Goal: Task Accomplishment & Management: Complete application form

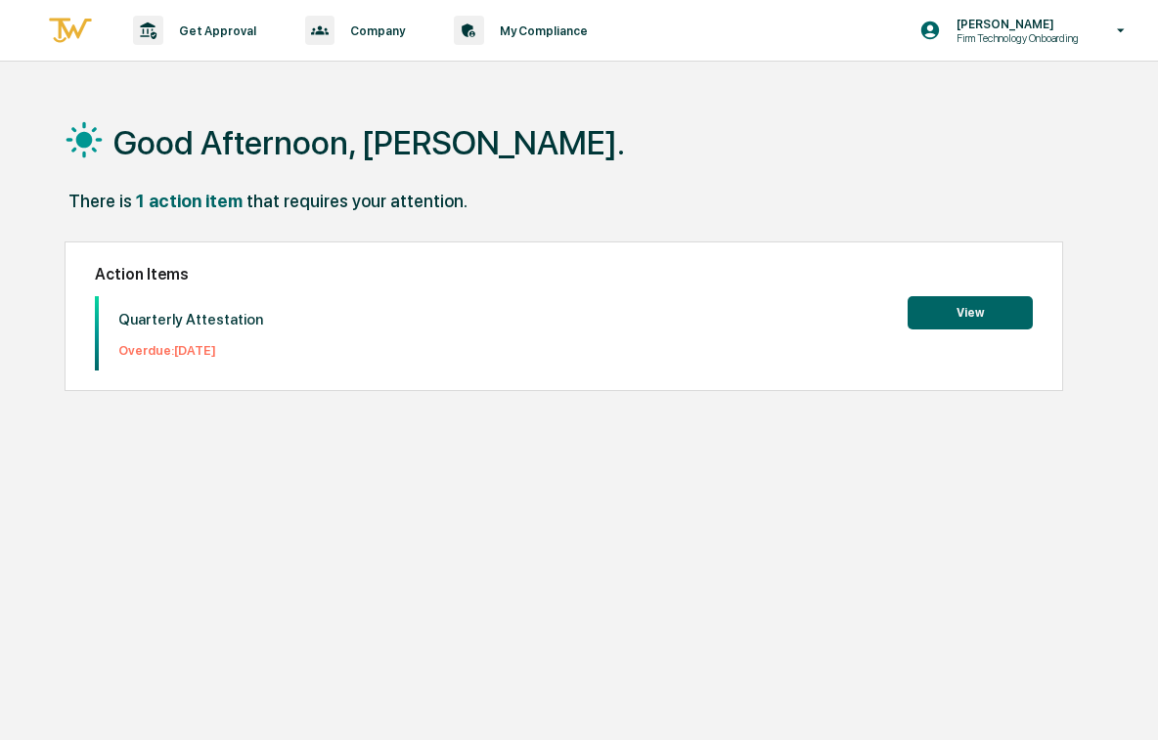
click at [974, 330] on button "View" at bounding box center [970, 312] width 125 height 33
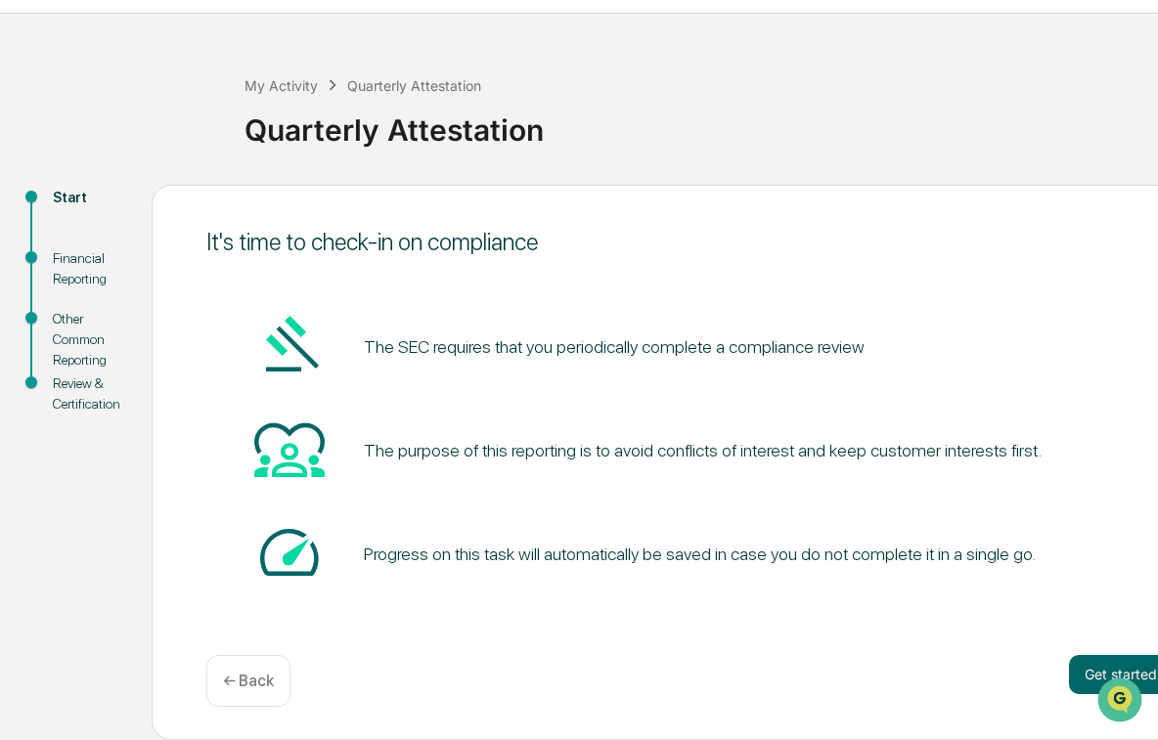
scroll to position [48, 0]
click at [1084, 670] on button "Get started" at bounding box center [1121, 674] width 104 height 39
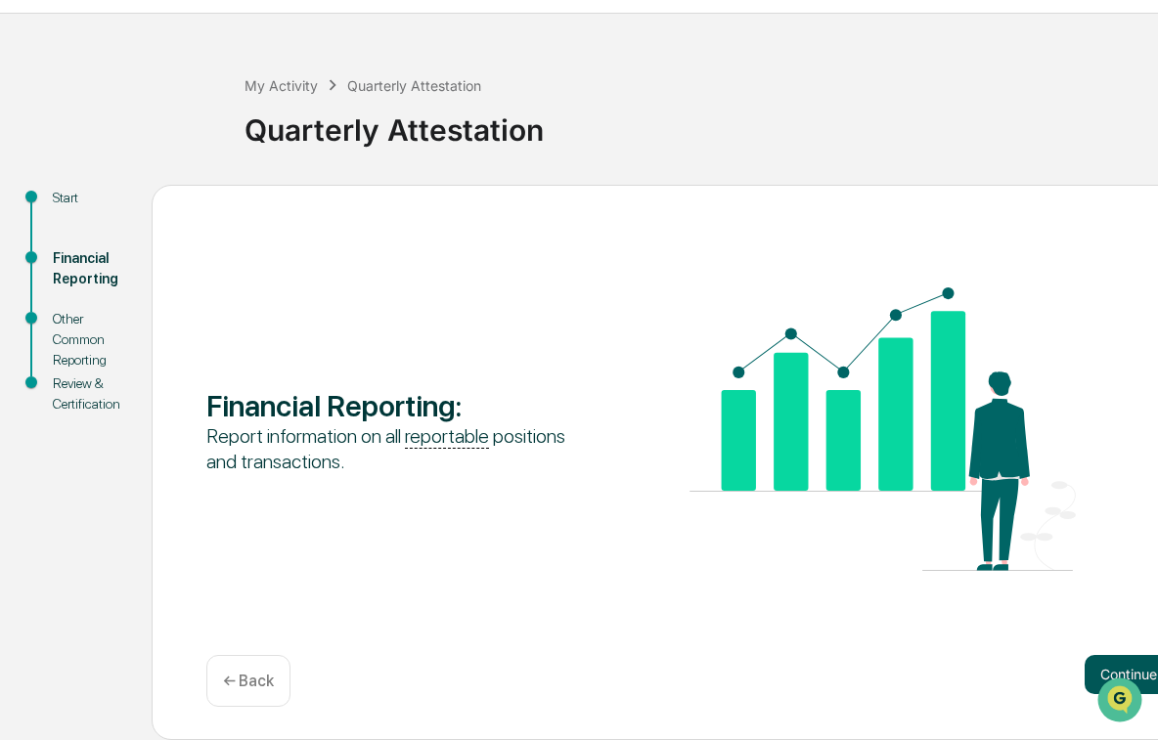
click at [1095, 665] on button "Continue" at bounding box center [1129, 674] width 88 height 39
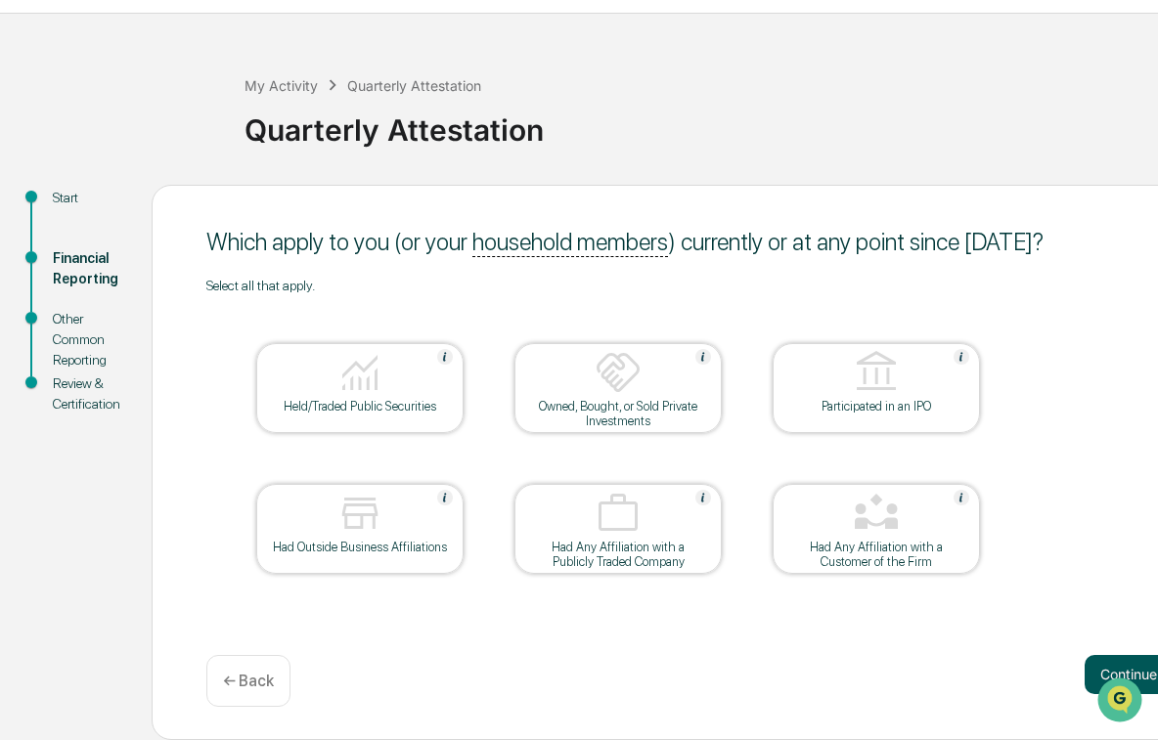
click at [1097, 665] on button "Continue" at bounding box center [1129, 674] width 88 height 39
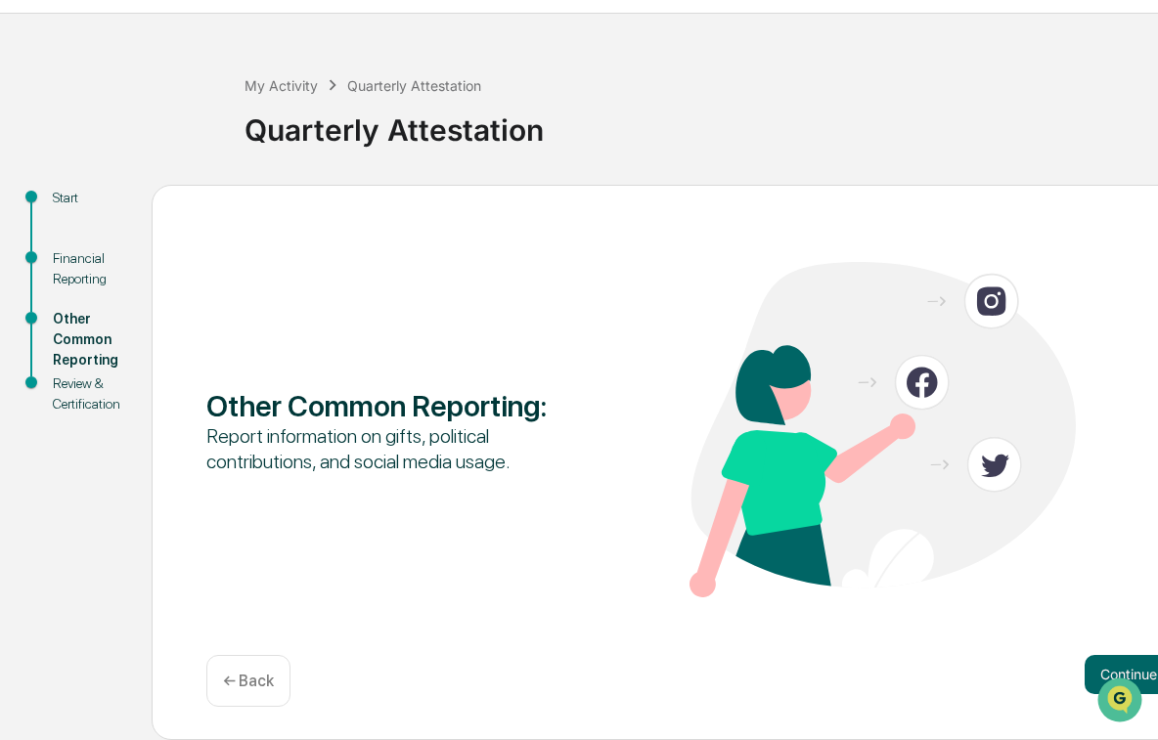
click at [1097, 665] on button "Continue" at bounding box center [1129, 674] width 88 height 39
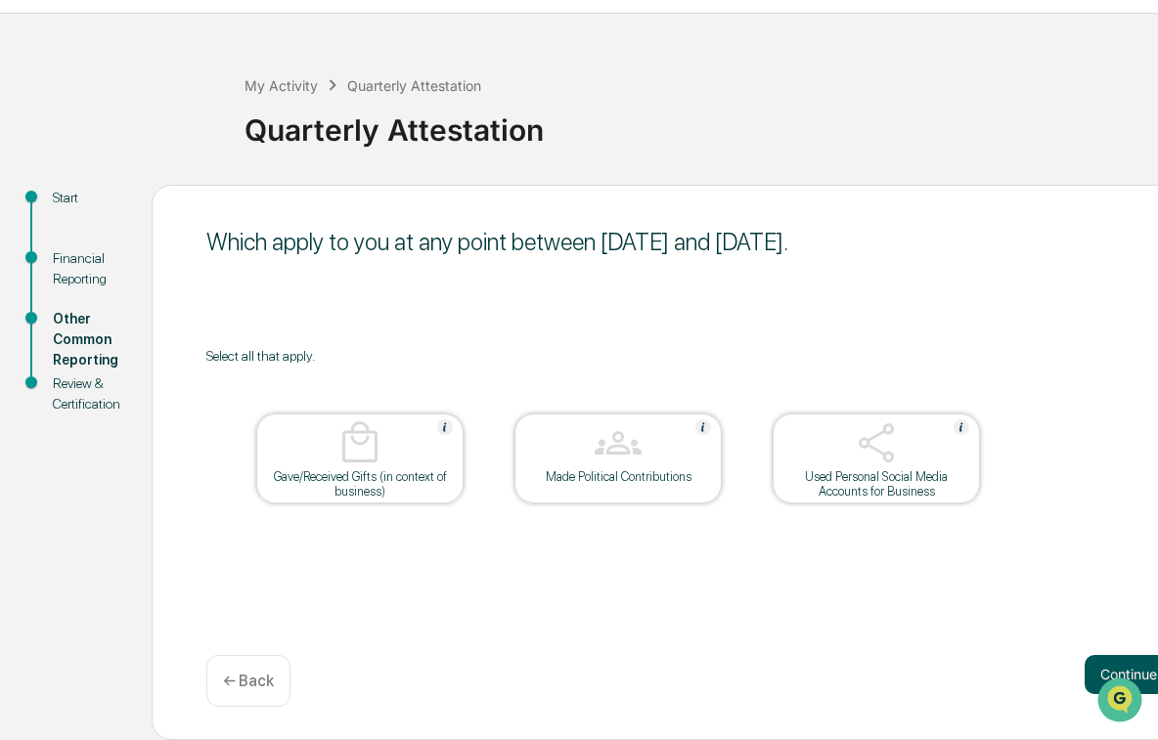
click at [1096, 666] on button "Continue" at bounding box center [1129, 674] width 88 height 39
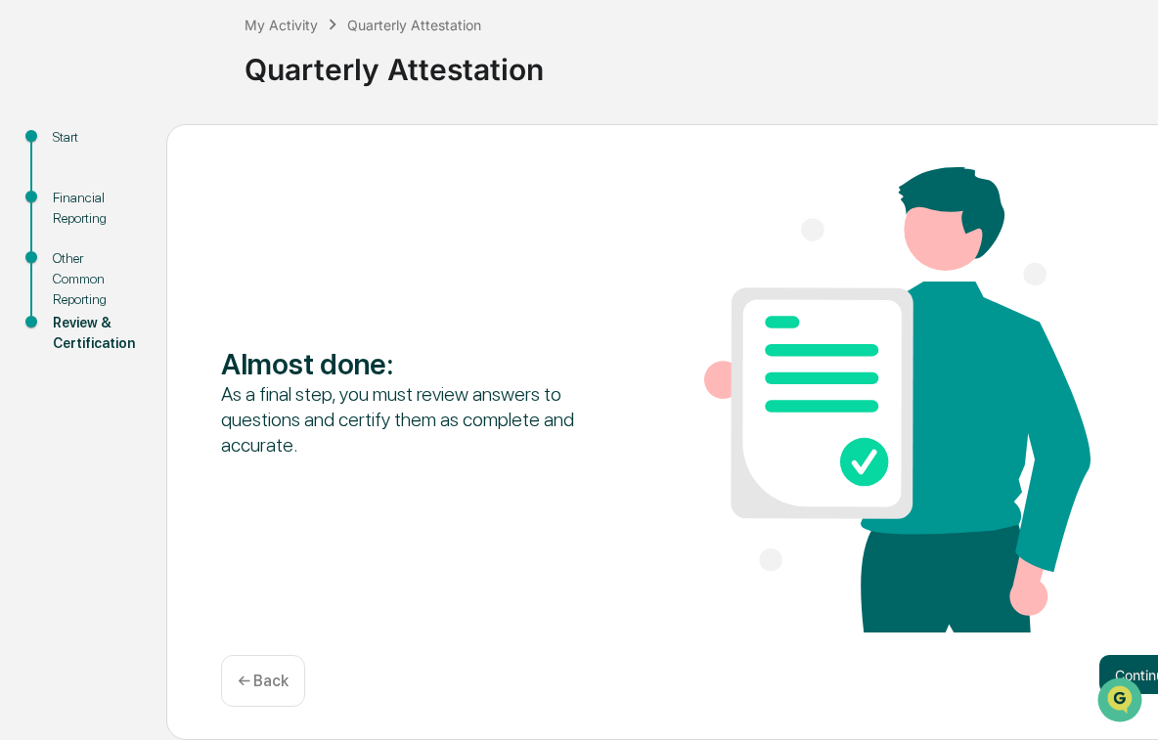
scroll to position [110, 0]
click at [1115, 675] on button "Continue" at bounding box center [1143, 674] width 88 height 39
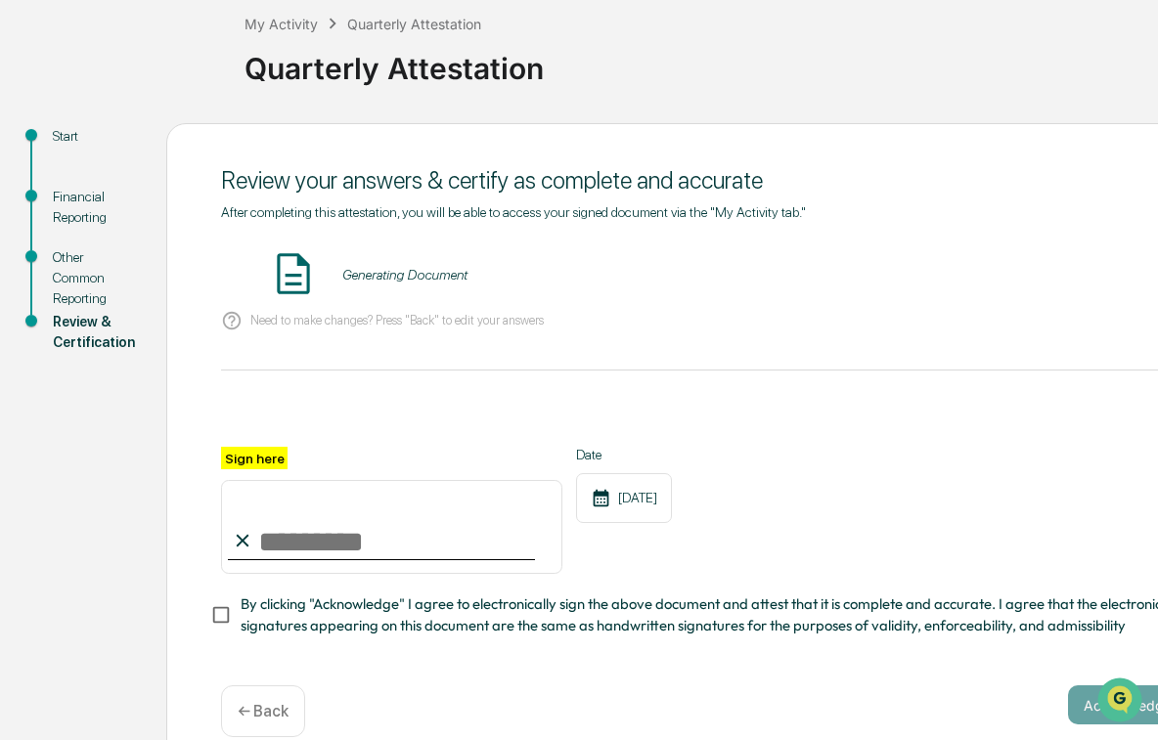
click at [338, 521] on input "Sign here" at bounding box center [391, 527] width 341 height 94
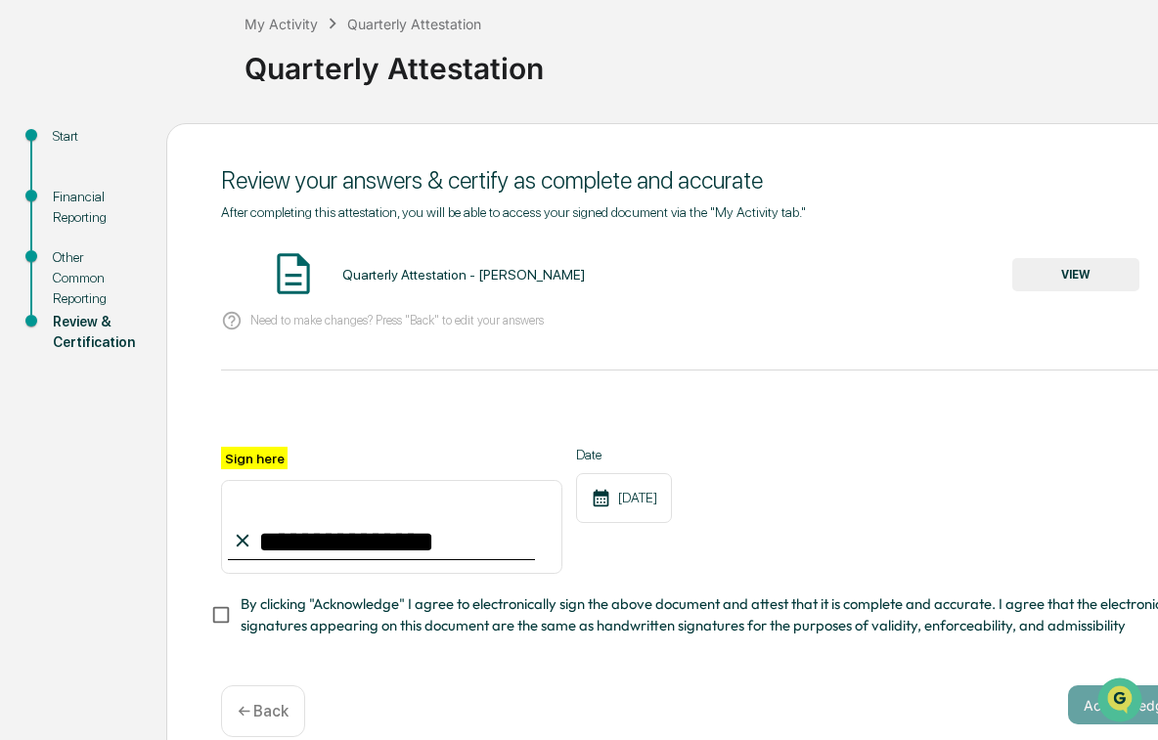
type input "**********"
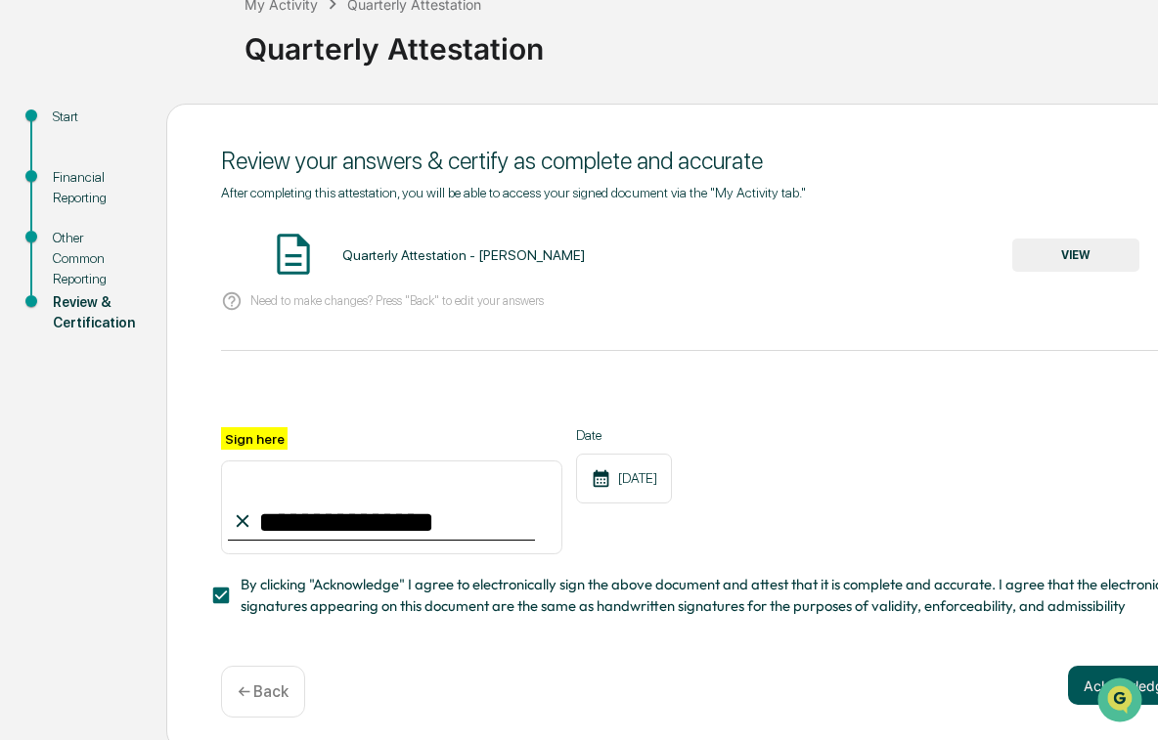
scroll to position [134, 0]
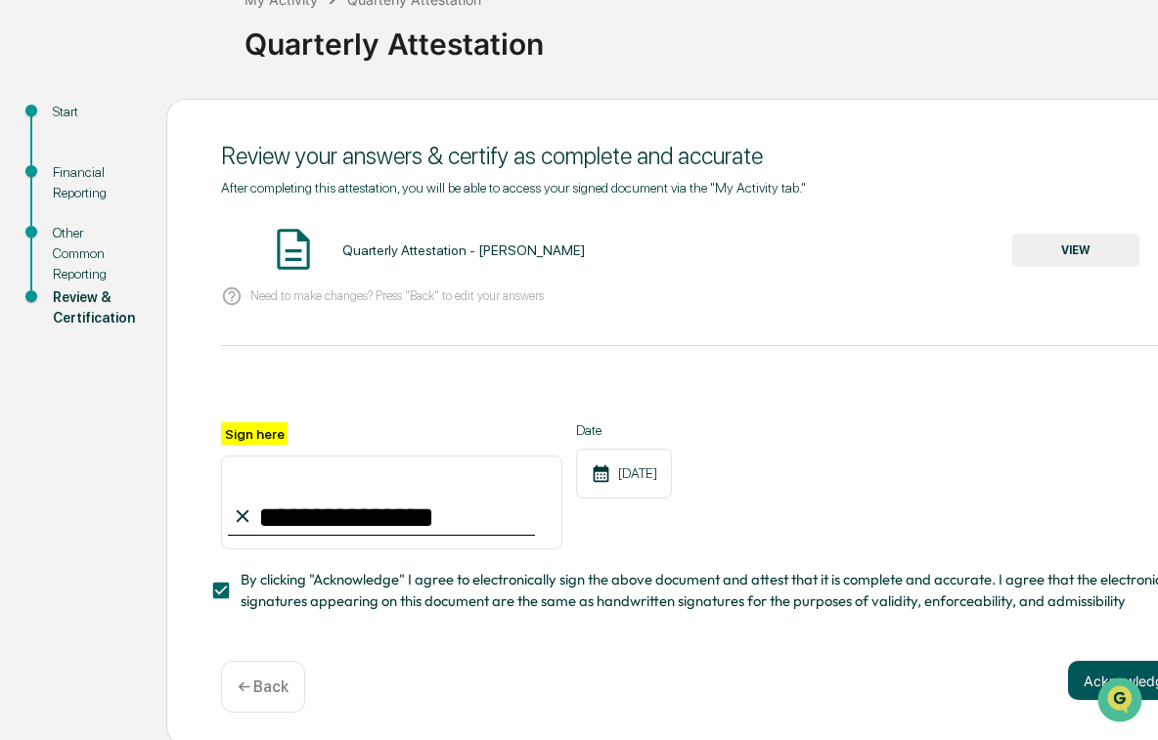
click at [1076, 679] on button "Acknowledge" at bounding box center [1127, 680] width 119 height 39
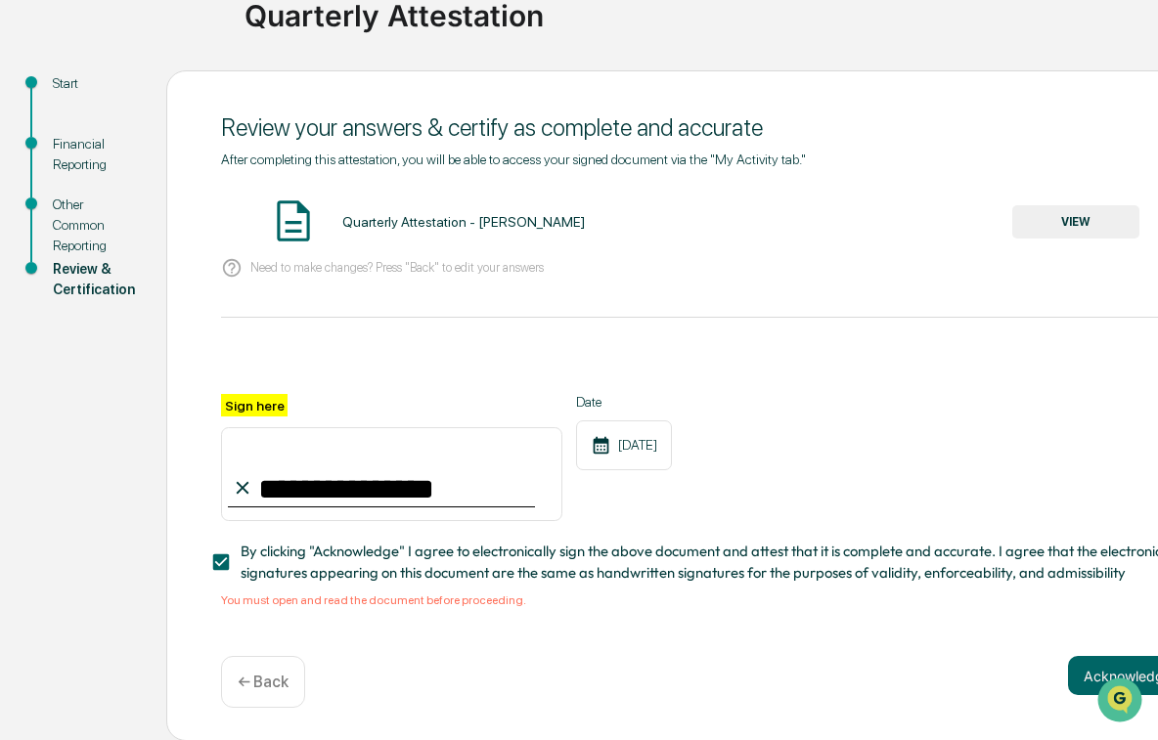
scroll to position [161, 0]
click at [1087, 231] on button "VIEW" at bounding box center [1075, 222] width 127 height 33
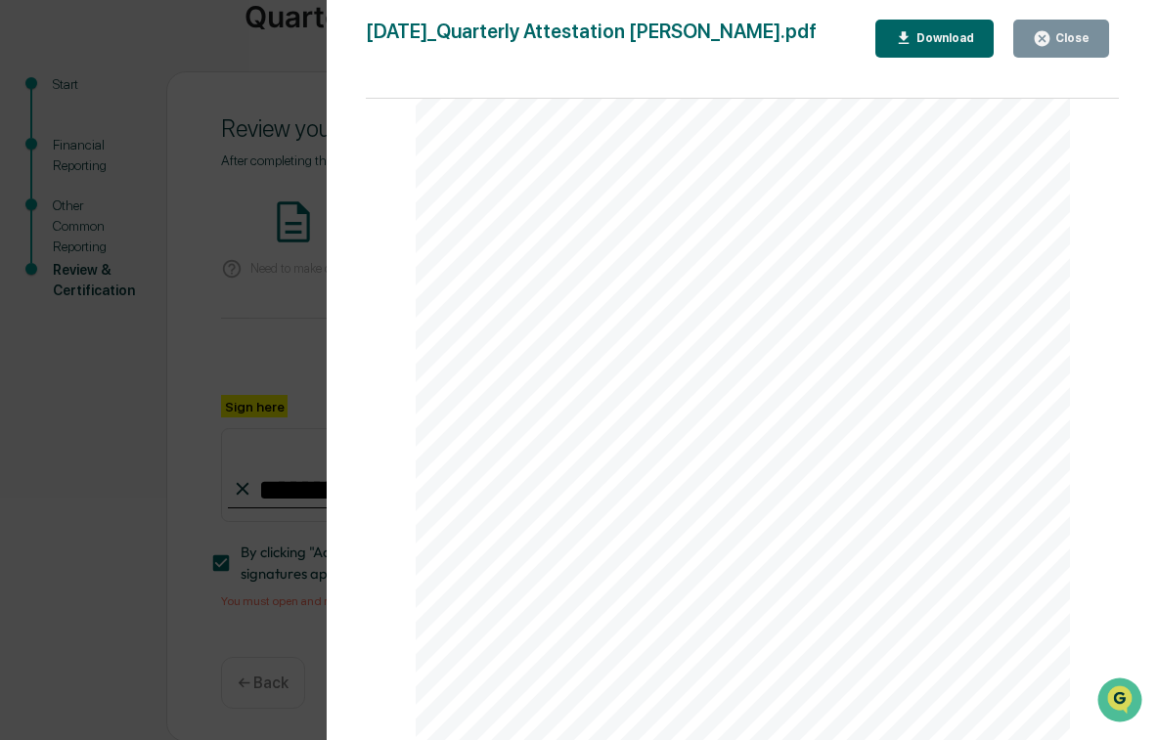
click at [1062, 40] on div "Close" at bounding box center [1071, 38] width 38 height 14
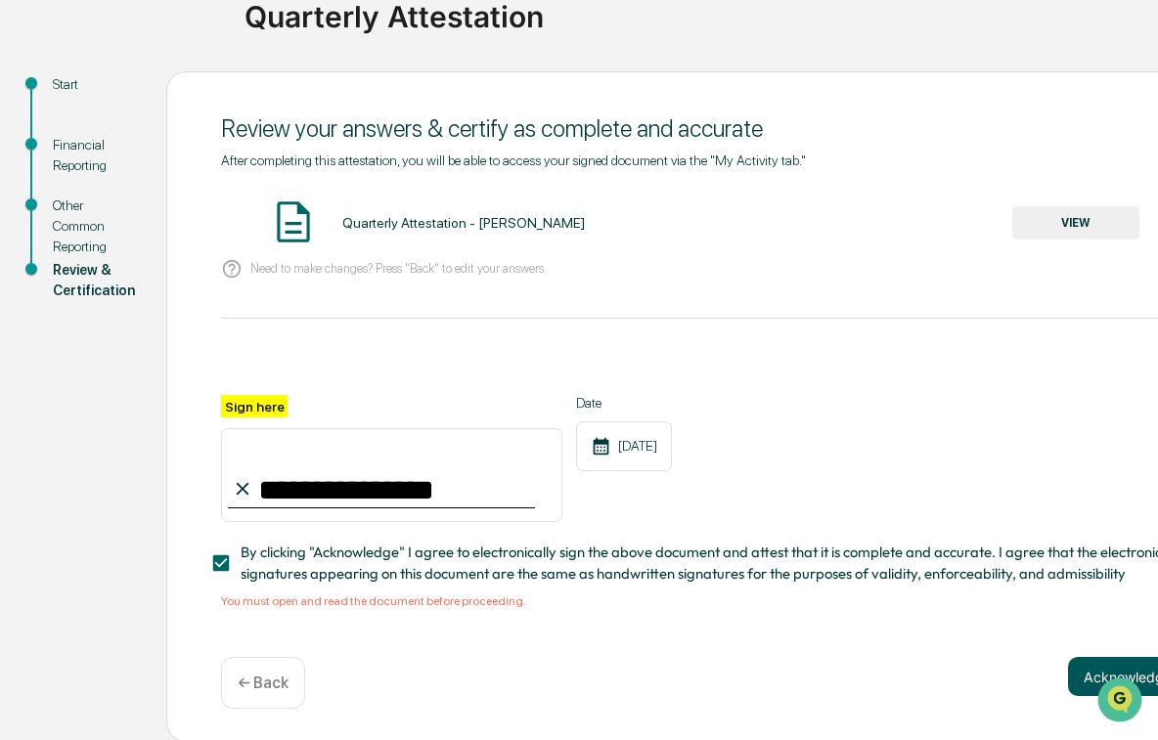
click at [1068, 673] on button "Acknowledge" at bounding box center [1127, 676] width 119 height 39
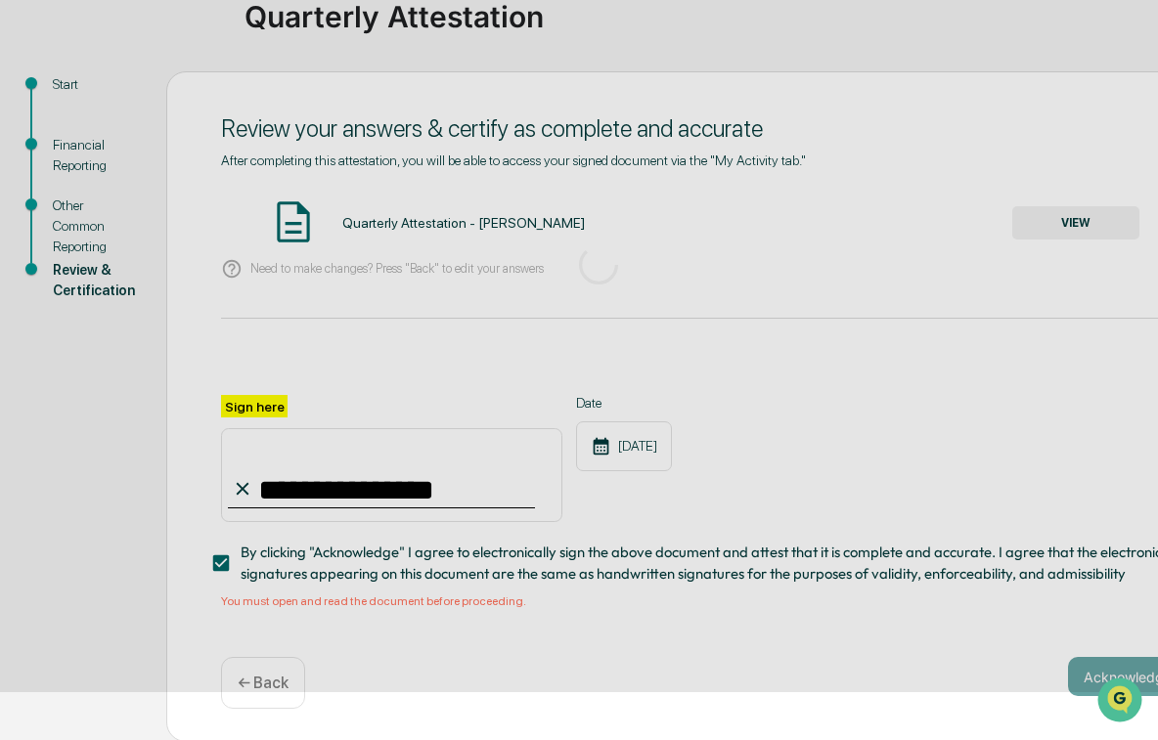
scroll to position [48, 0]
